Goal: Find specific page/section

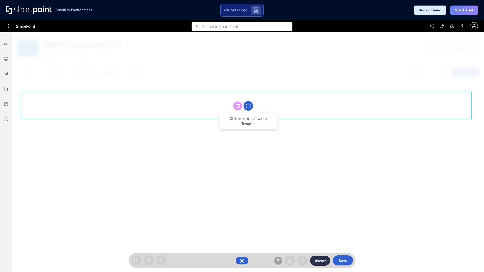
click at [248, 106] on circle at bounding box center [249, 106] width 10 height 10
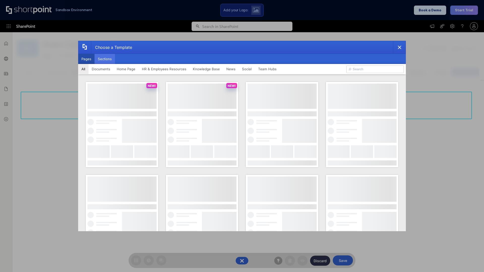
click at [105, 59] on button "Sections" at bounding box center [105, 59] width 20 height 10
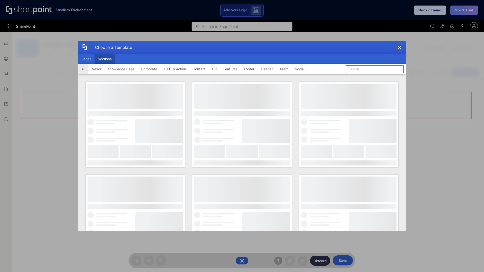
type input "FAQ 5"
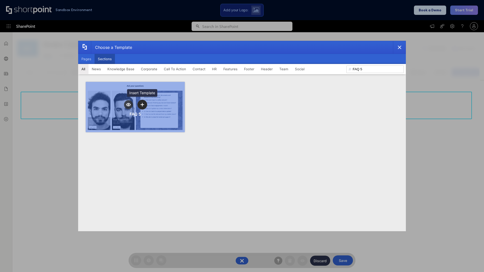
click at [142, 105] on icon "template selector" at bounding box center [142, 105] width 4 height 4
